Goal: Use online tool/utility: Utilize a website feature to perform a specific function

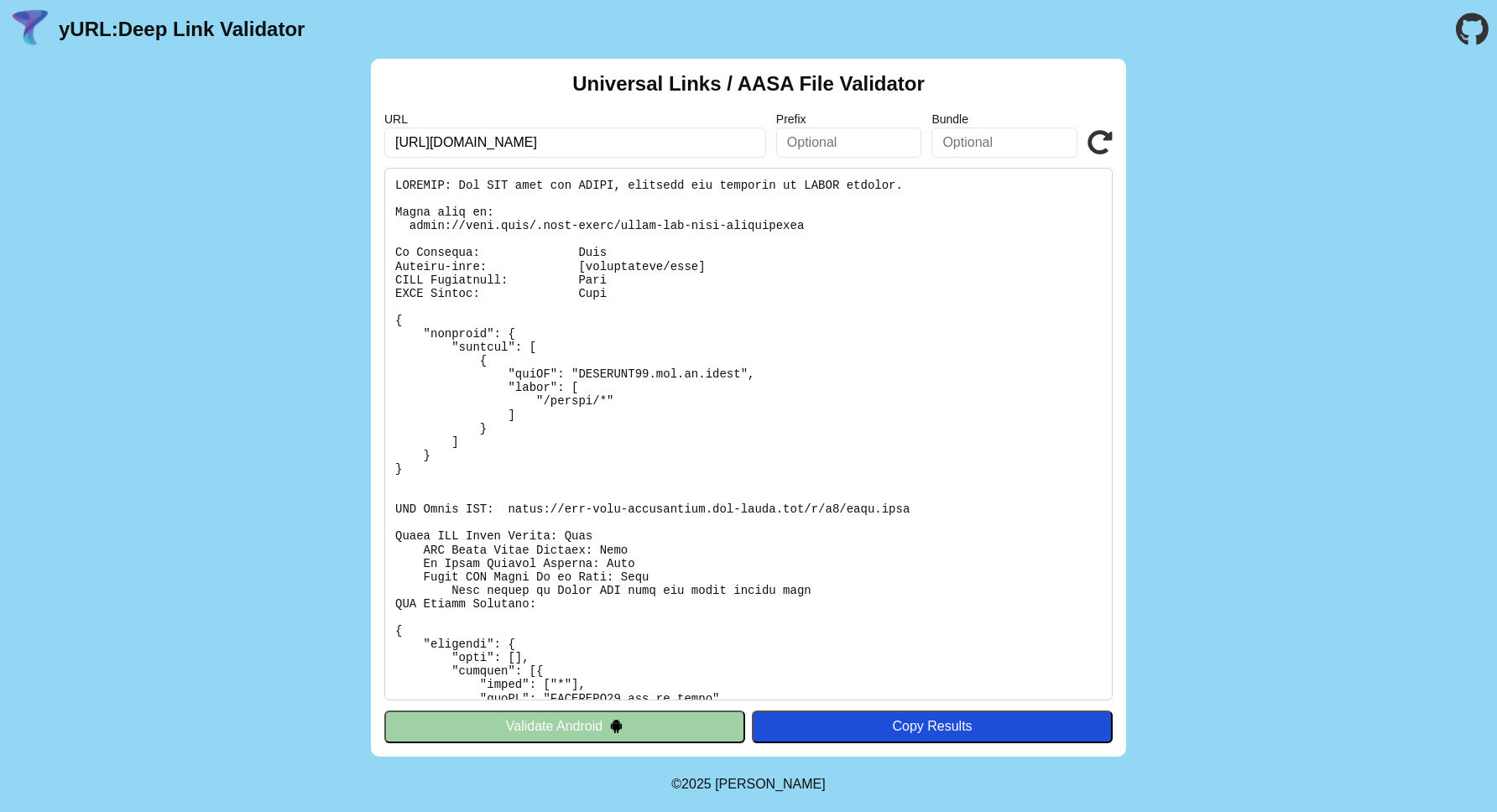
click at [687, 145] on input "http://mohu.wang/dyerzzx/" at bounding box center [575, 142] width 382 height 30
click button "Validate" at bounding box center [0, 0] width 0 height 0
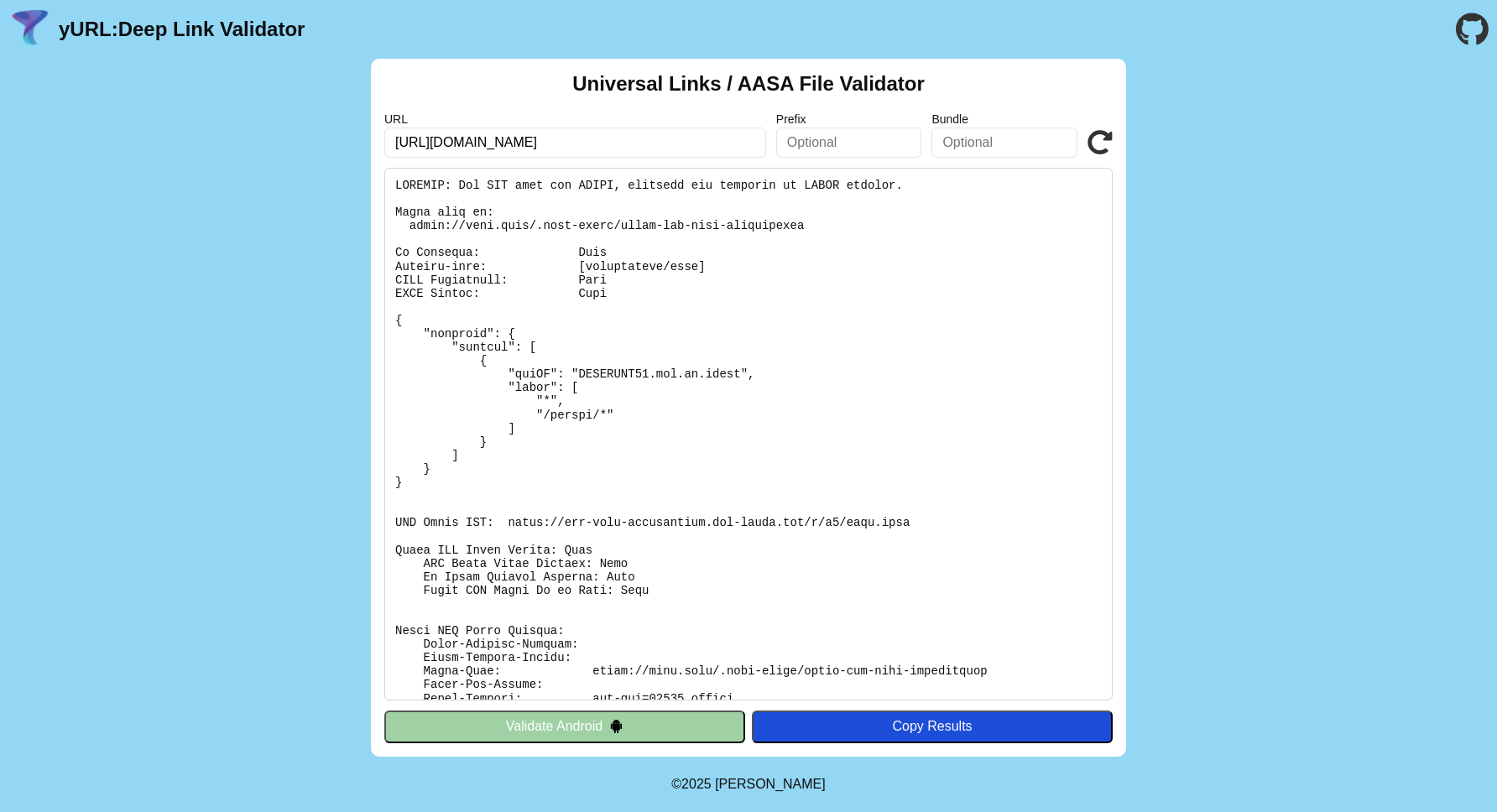
click at [622, 153] on input "[URL][DOMAIN_NAME]" at bounding box center [575, 142] width 382 height 30
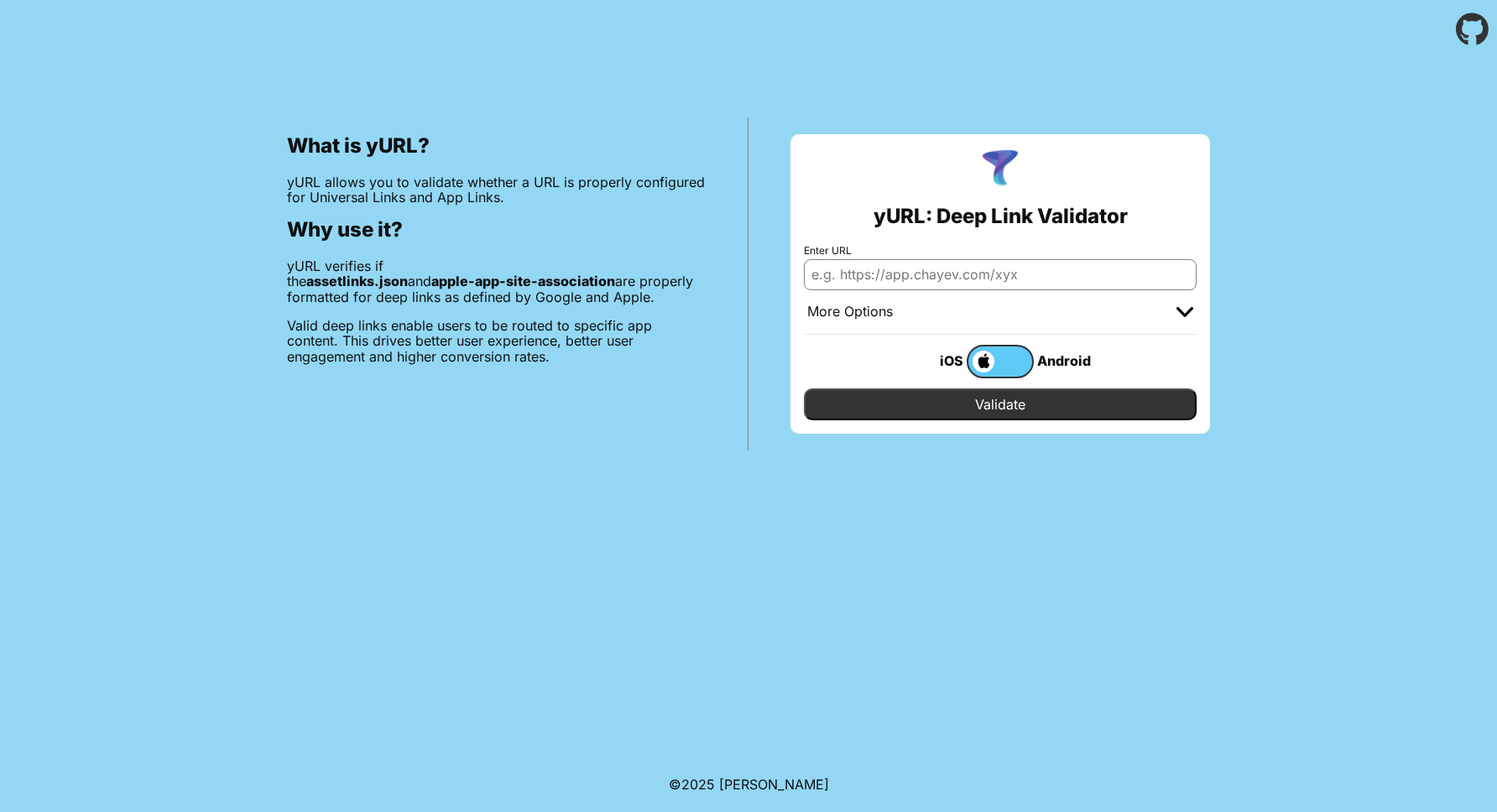
click at [1032, 275] on input "Enter URL" at bounding box center [1000, 274] width 393 height 30
paste input "[URL][DOMAIN_NAME]"
type input "[URL][DOMAIN_NAME]"
click at [804, 388] on input "Validate" at bounding box center [1000, 404] width 393 height 32
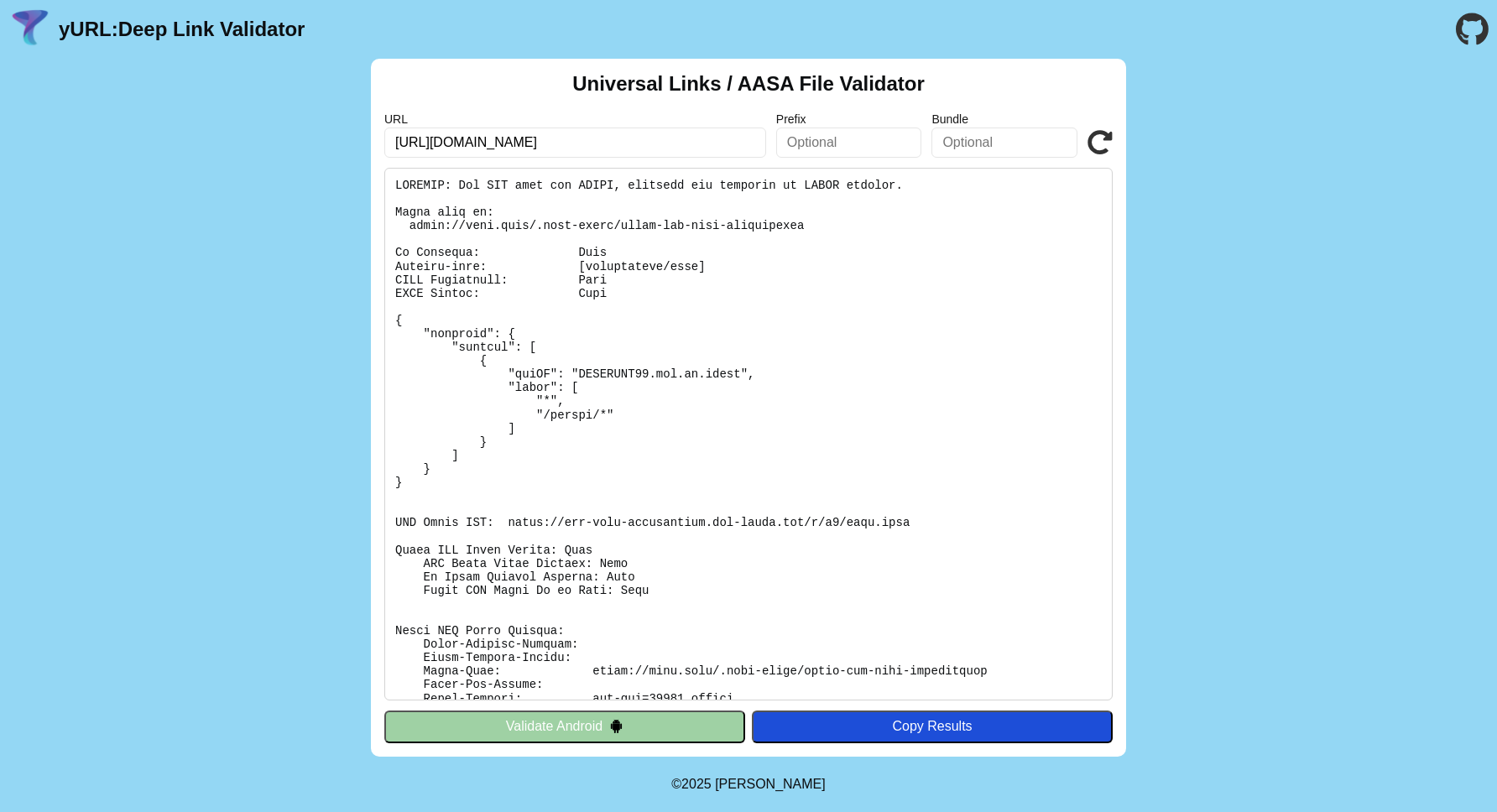
click at [1345, 250] on div "Universal Links / AASA File Validator URL [URL][DOMAIN_NAME] Prefix Bundle Vali…" at bounding box center [748, 407] width 1497 height 698
click at [1268, 482] on div "Universal Links / AASA File Validator URL [URL][DOMAIN_NAME] Prefix Bundle Vali…" at bounding box center [748, 407] width 1497 height 698
click at [1302, 490] on div "Universal Links / AASA File Validator URL [URL][DOMAIN_NAME] Prefix Bundle Vali…" at bounding box center [748, 407] width 1497 height 698
click at [658, 147] on input "[URL][DOMAIN_NAME]" at bounding box center [575, 142] width 382 height 30
click at [562, 145] on input "[URL][DOMAIN_NAME]" at bounding box center [575, 142] width 382 height 30
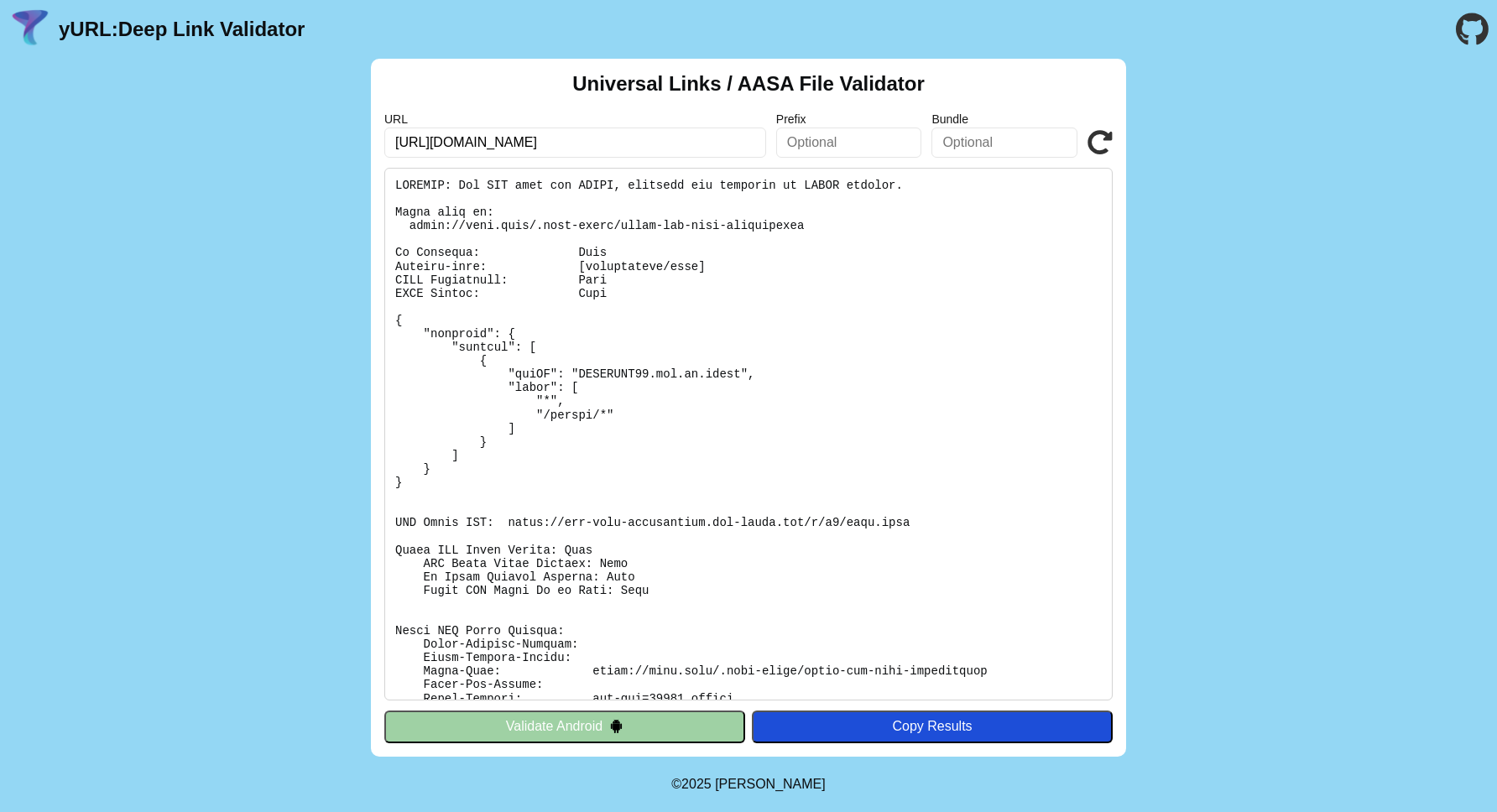
click at [528, 142] on input "[URL][DOMAIN_NAME]" at bounding box center [575, 142] width 382 height 30
click at [543, 140] on input "[URL][DOMAIN_NAME]" at bounding box center [575, 142] width 382 height 30
type input "[URL][DOMAIN_NAME]"
click at [1102, 137] on icon at bounding box center [1099, 142] width 25 height 25
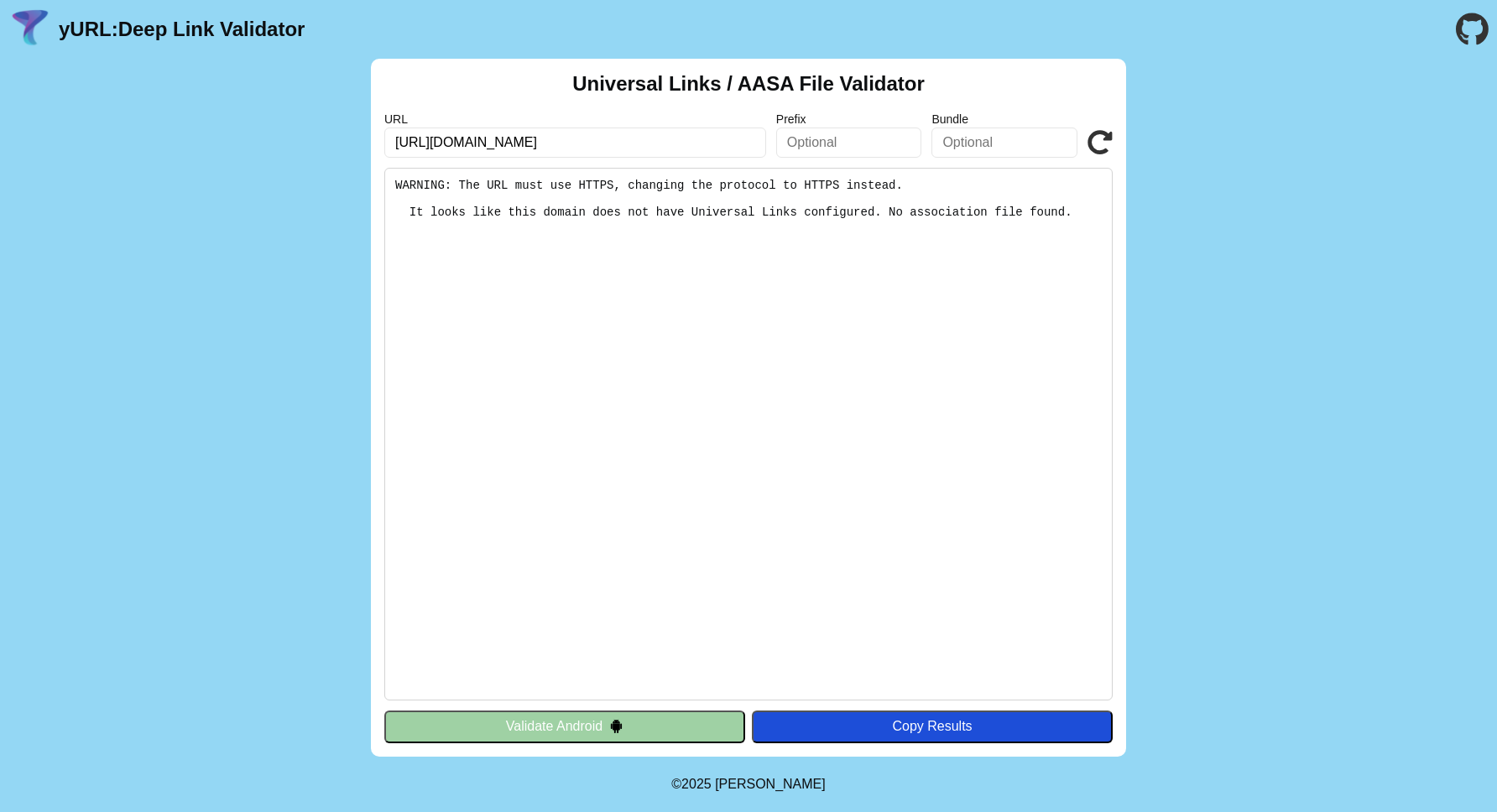
click at [595, 143] on input "http://mohu.wang/dyezzx/" at bounding box center [575, 142] width 382 height 30
click at [527, 143] on input "http://mohu.wang/dyezzx/" at bounding box center [575, 142] width 382 height 30
click at [661, 142] on input "http://mohu.wang/dyezzx/" at bounding box center [575, 142] width 382 height 30
click button "Validate" at bounding box center [0, 0] width 0 height 0
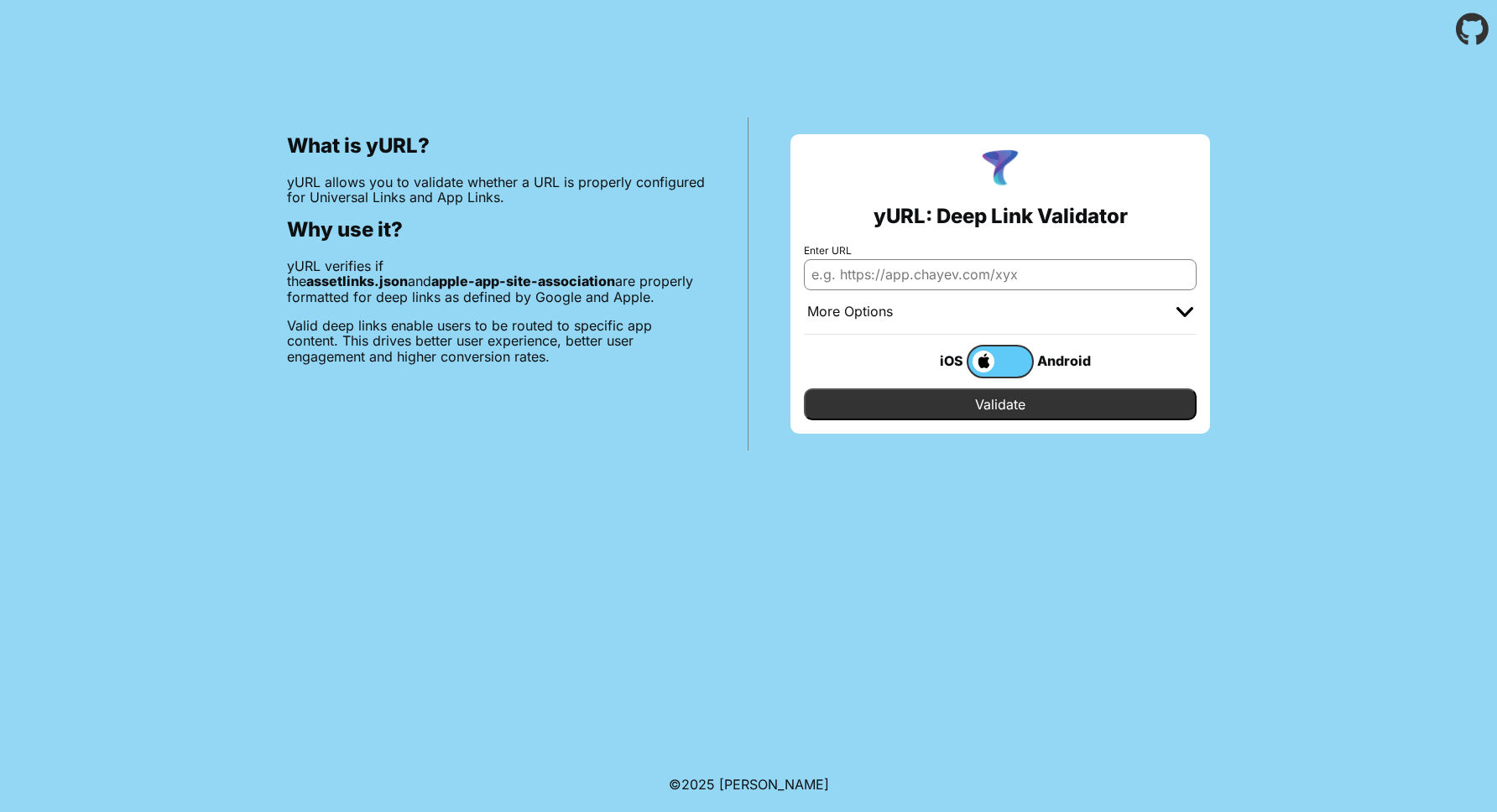
click at [842, 268] on input "Enter URL" at bounding box center [1000, 274] width 393 height 30
paste input "dyrzjx"
type input "https:[DOMAIN_NAME]/dyrzjx/"
click at [804, 388] on input "Validate" at bounding box center [1000, 404] width 393 height 32
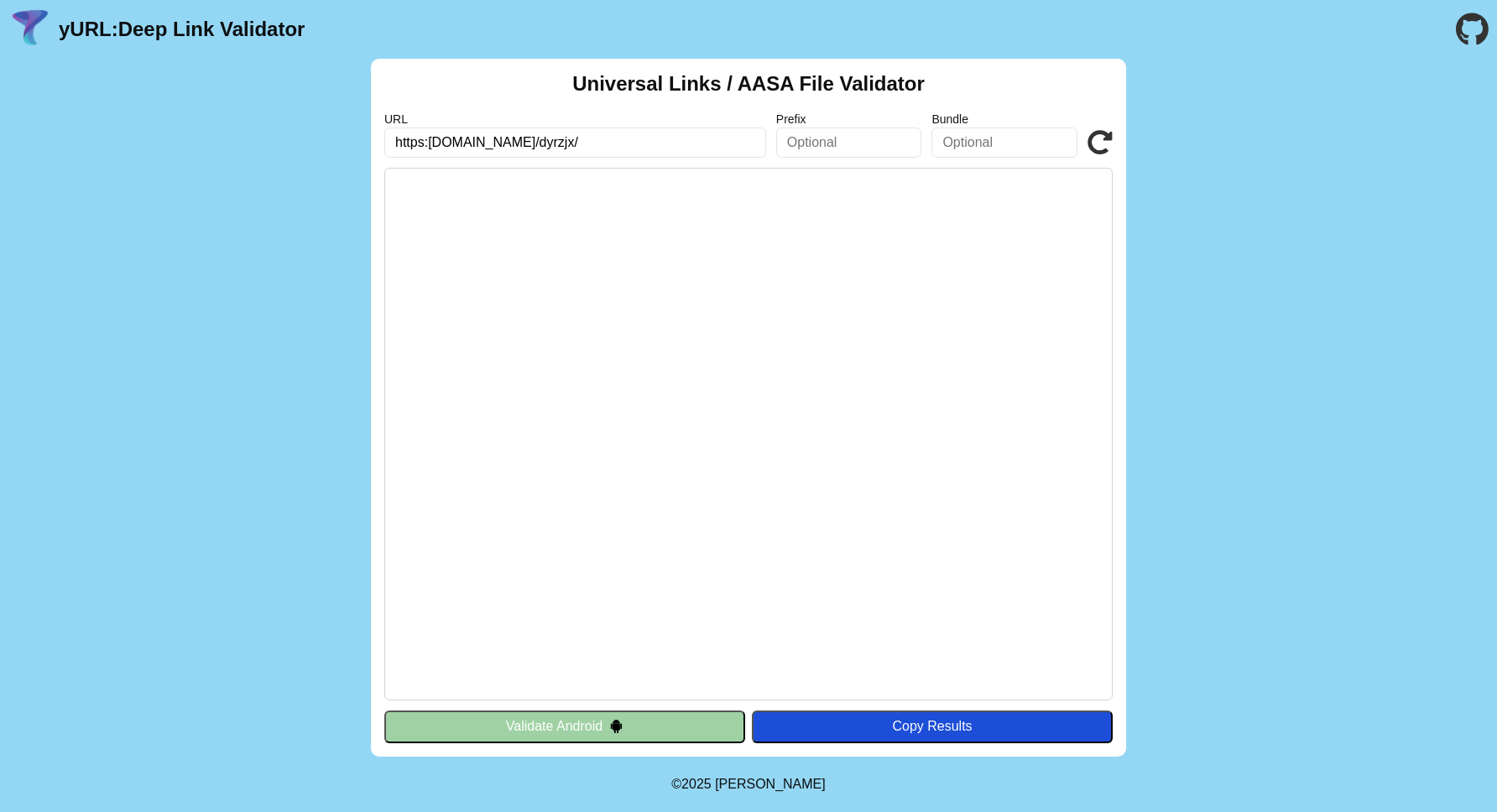
click at [563, 145] on input "https:mohu.wang/dyrzjx/" at bounding box center [575, 142] width 382 height 30
click at [516, 135] on input "https:mohu.wang/dyrzjx/" at bounding box center [575, 142] width 382 height 30
click at [522, 146] on input "https:mohu.wang/dyrzjx/" at bounding box center [575, 142] width 382 height 30
type input "https:mohu.wang/dyezzx/"
click button "Validate" at bounding box center [0, 0] width 0 height 0
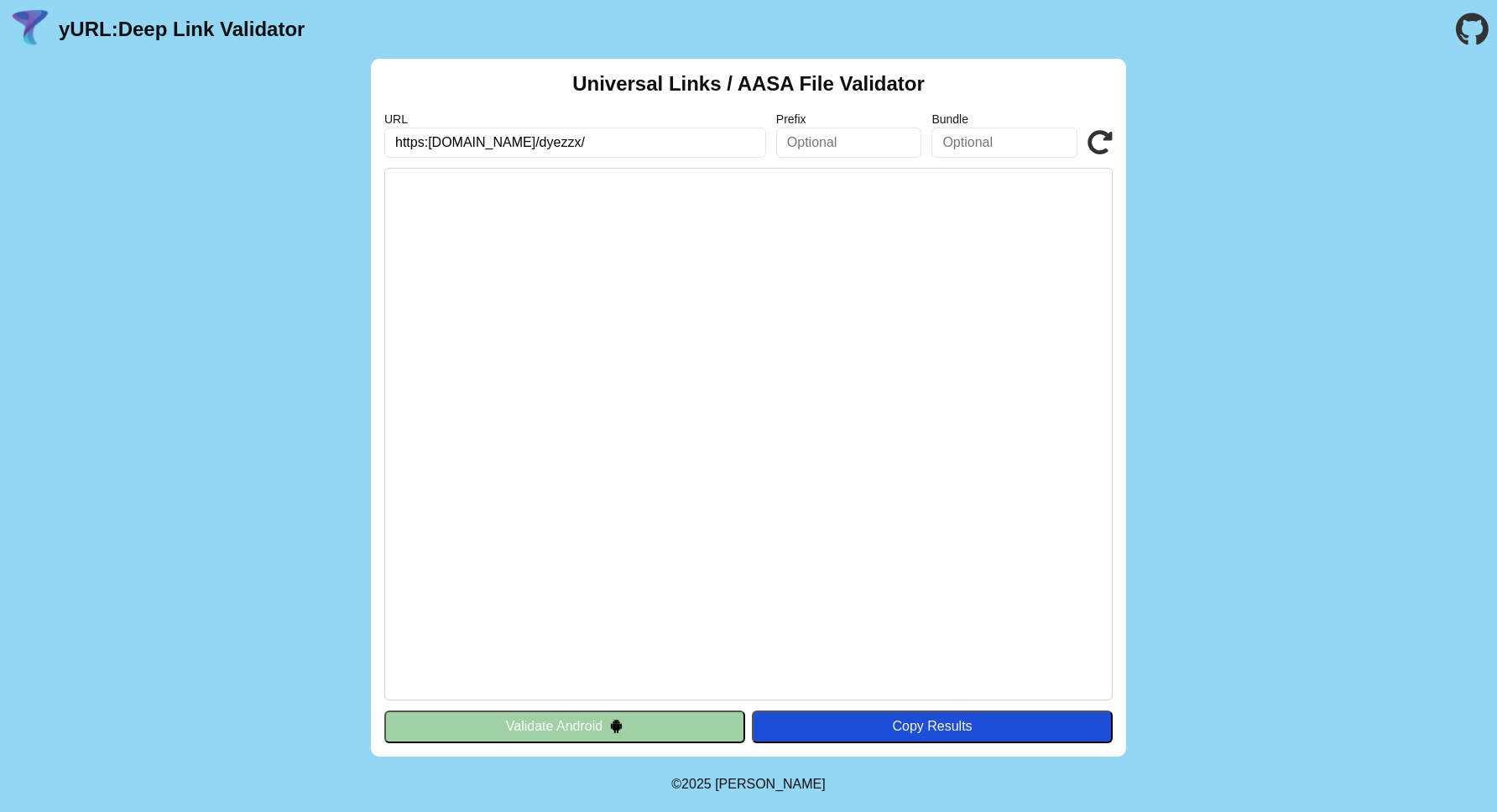
click at [1108, 133] on icon at bounding box center [1099, 142] width 25 height 25
drag, startPoint x: 567, startPoint y: 151, endPoint x: 503, endPoint y: 143, distance: 64.5
click at [503, 143] on input "https:[DOMAIN_NAME]/dyezzx/" at bounding box center [575, 142] width 382 height 30
paste input ".well-known/"
type input "https:[DOMAIN_NAME]/.well-known/"
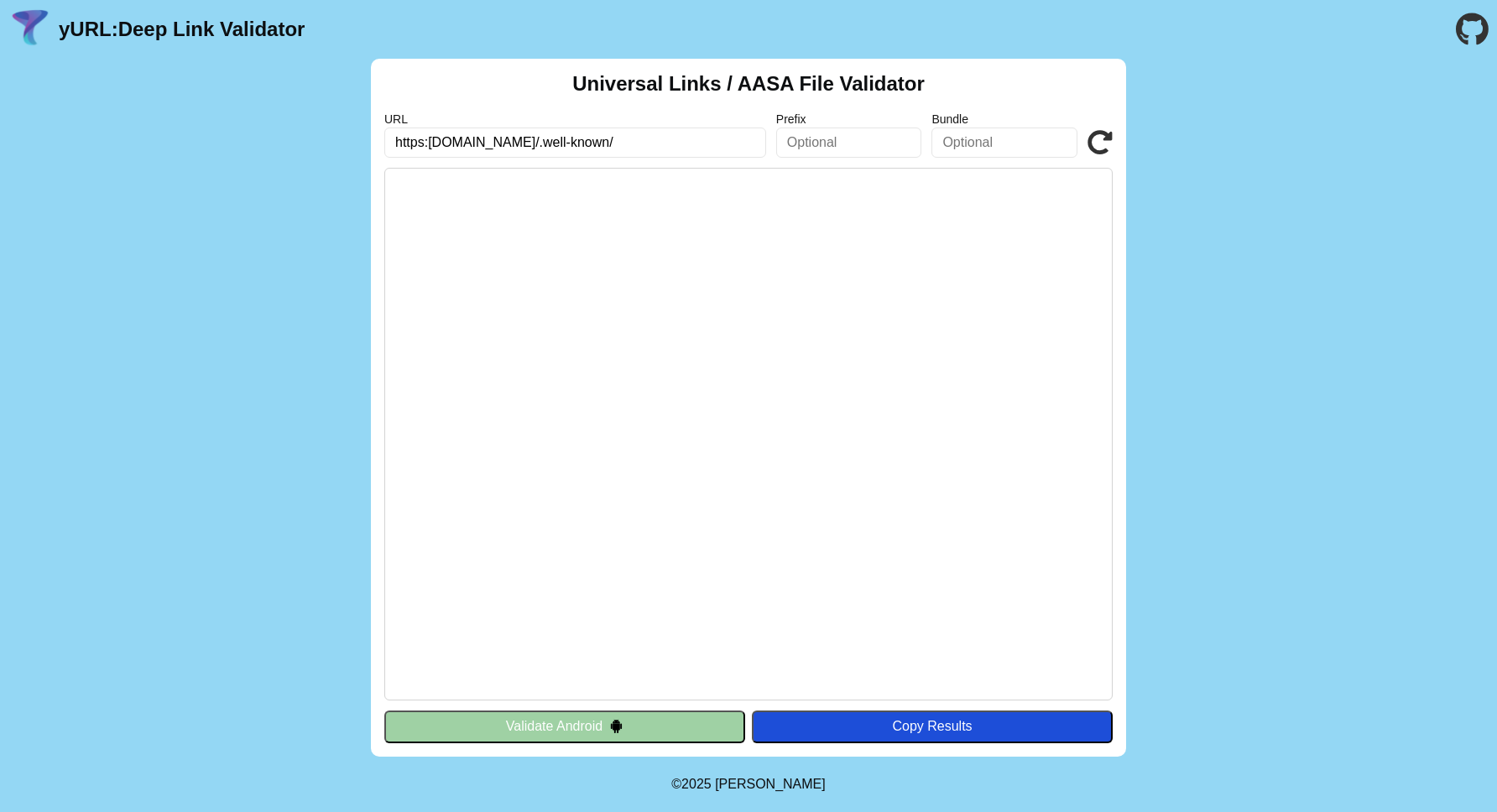
click at [1101, 135] on icon at bounding box center [1099, 142] width 25 height 25
click at [641, 143] on input "https:[DOMAIN_NAME]/.well-known/" at bounding box center [575, 142] width 382 height 30
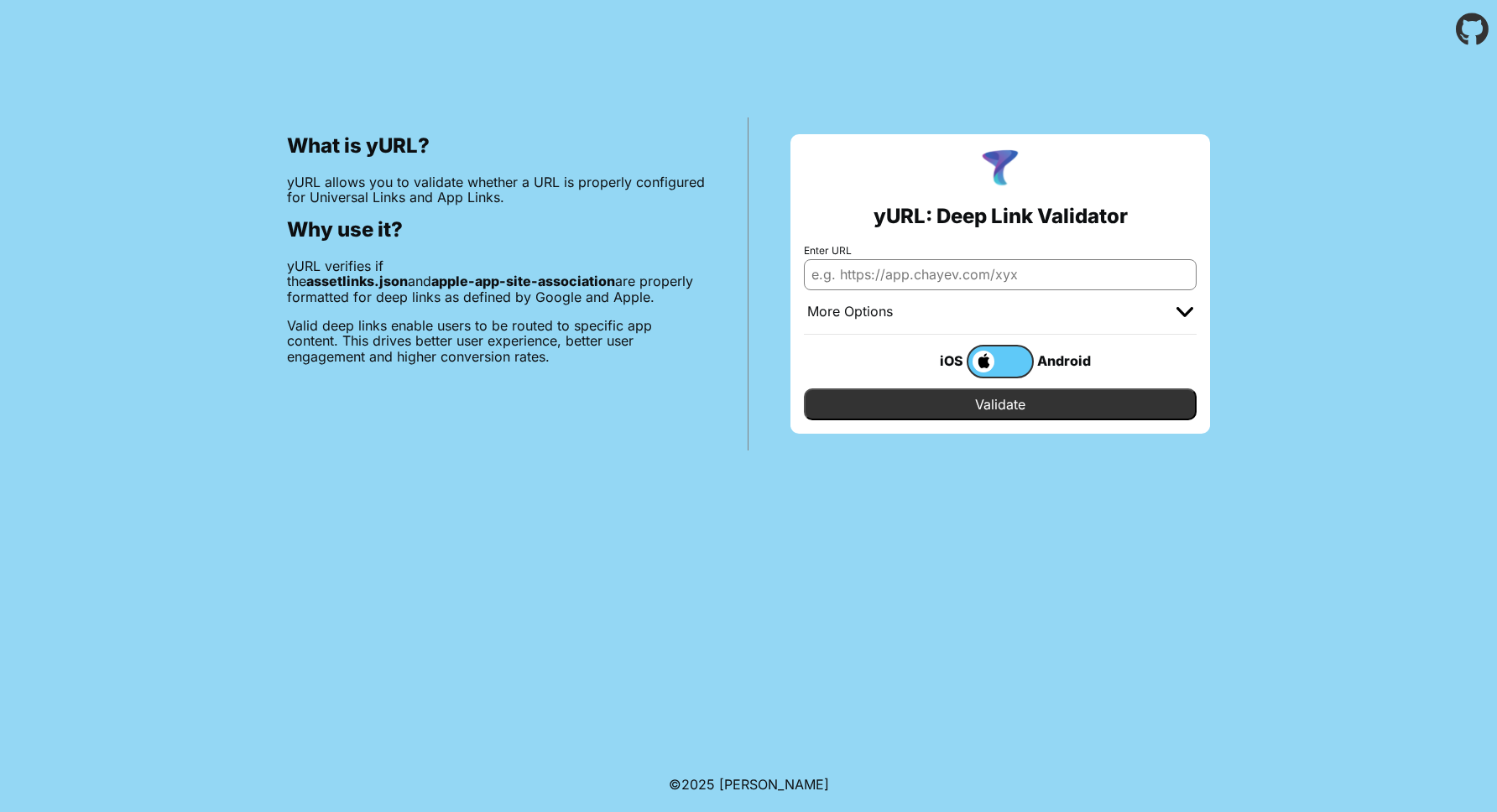
click at [1053, 280] on input "Enter URL" at bounding box center [1000, 274] width 393 height 30
paste input "https:[DOMAIN_NAME]/.well-known/"
type input "https:[DOMAIN_NAME]/.well-known/"
click at [804, 388] on input "Validate" at bounding box center [1000, 404] width 393 height 32
